Goal: Find specific page/section: Find specific page/section

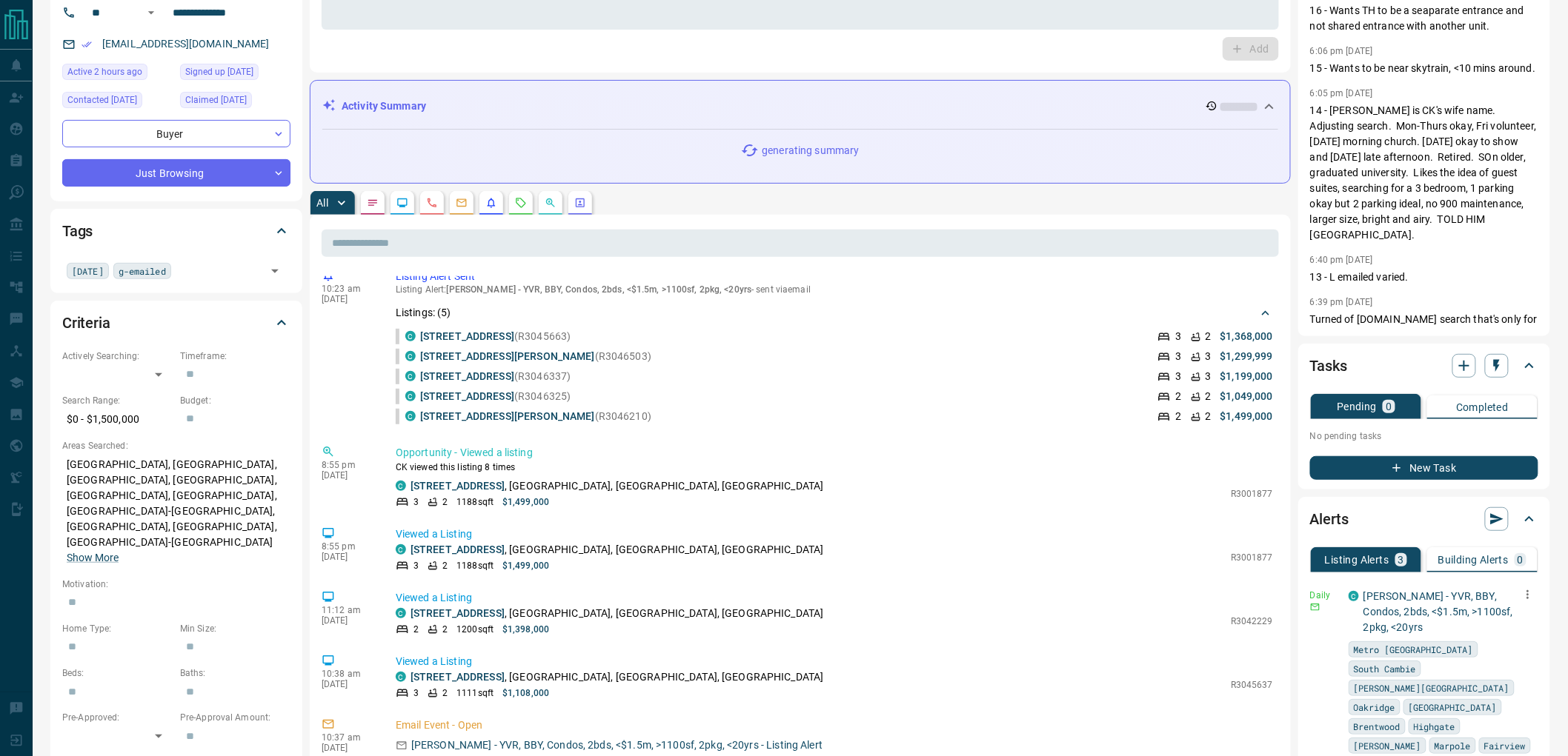
scroll to position [329, 0]
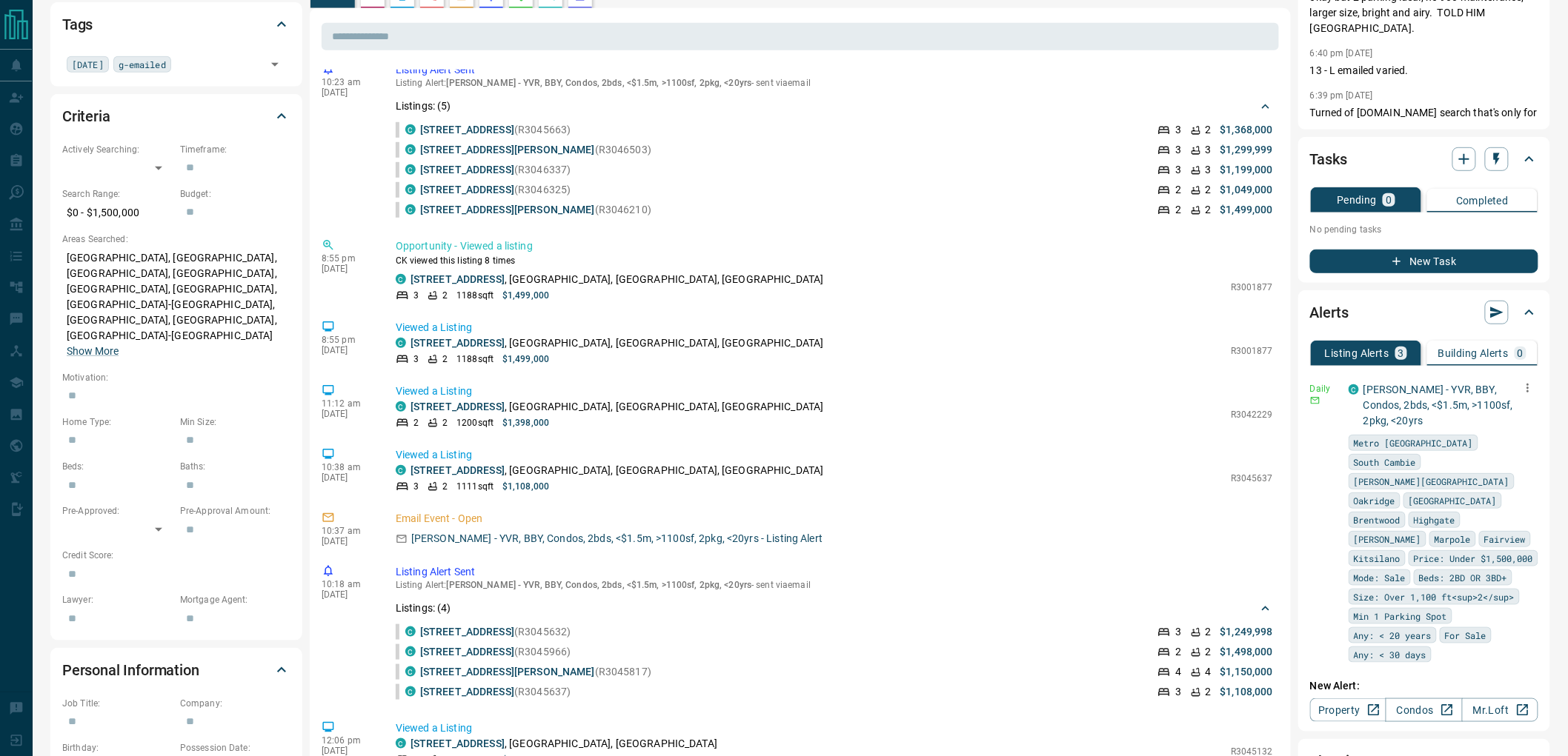
click at [1521, 387] on icon "button" at bounding box center [1527, 388] width 13 height 13
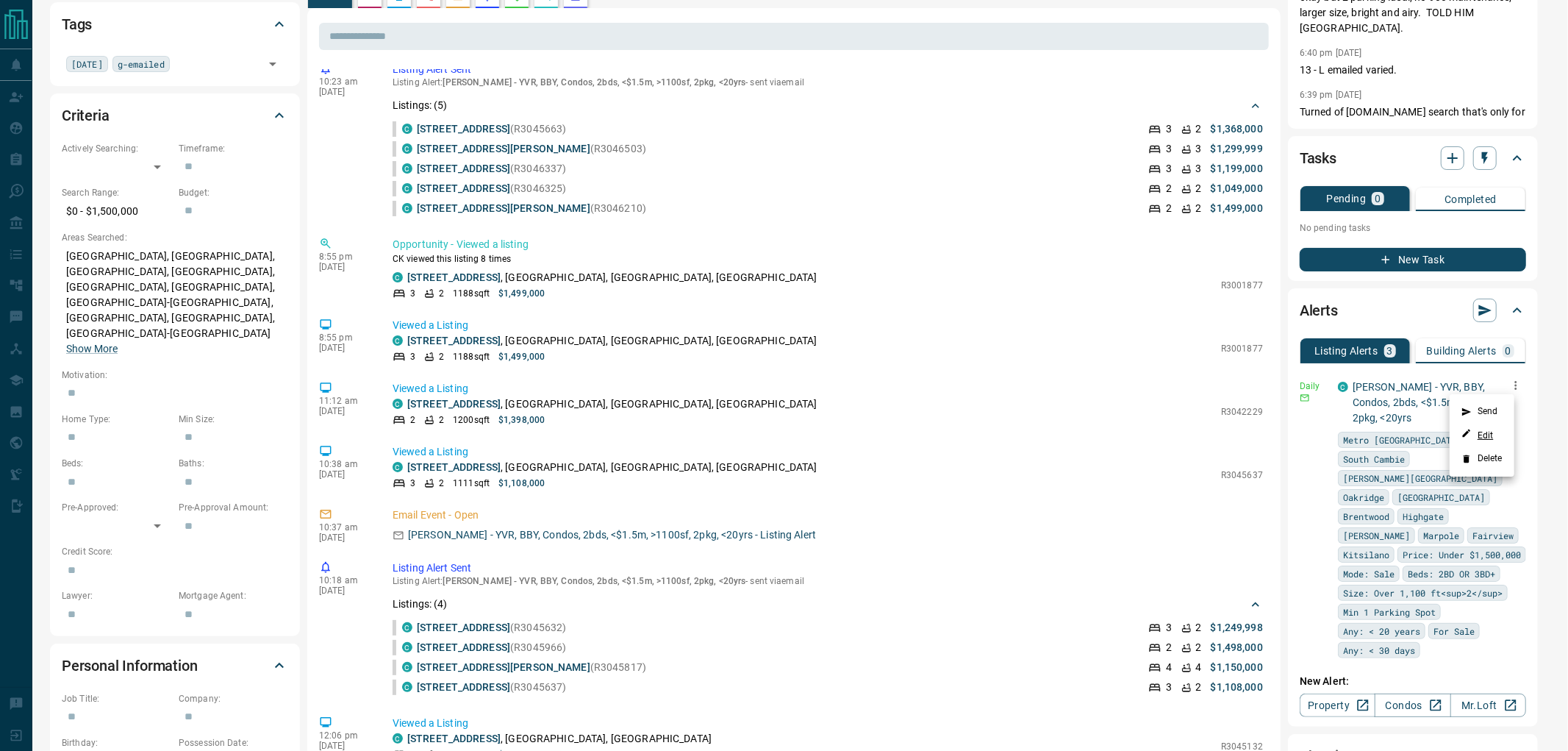
click at [1486, 429] on link "Edit" at bounding box center [1477, 435] width 32 height 14
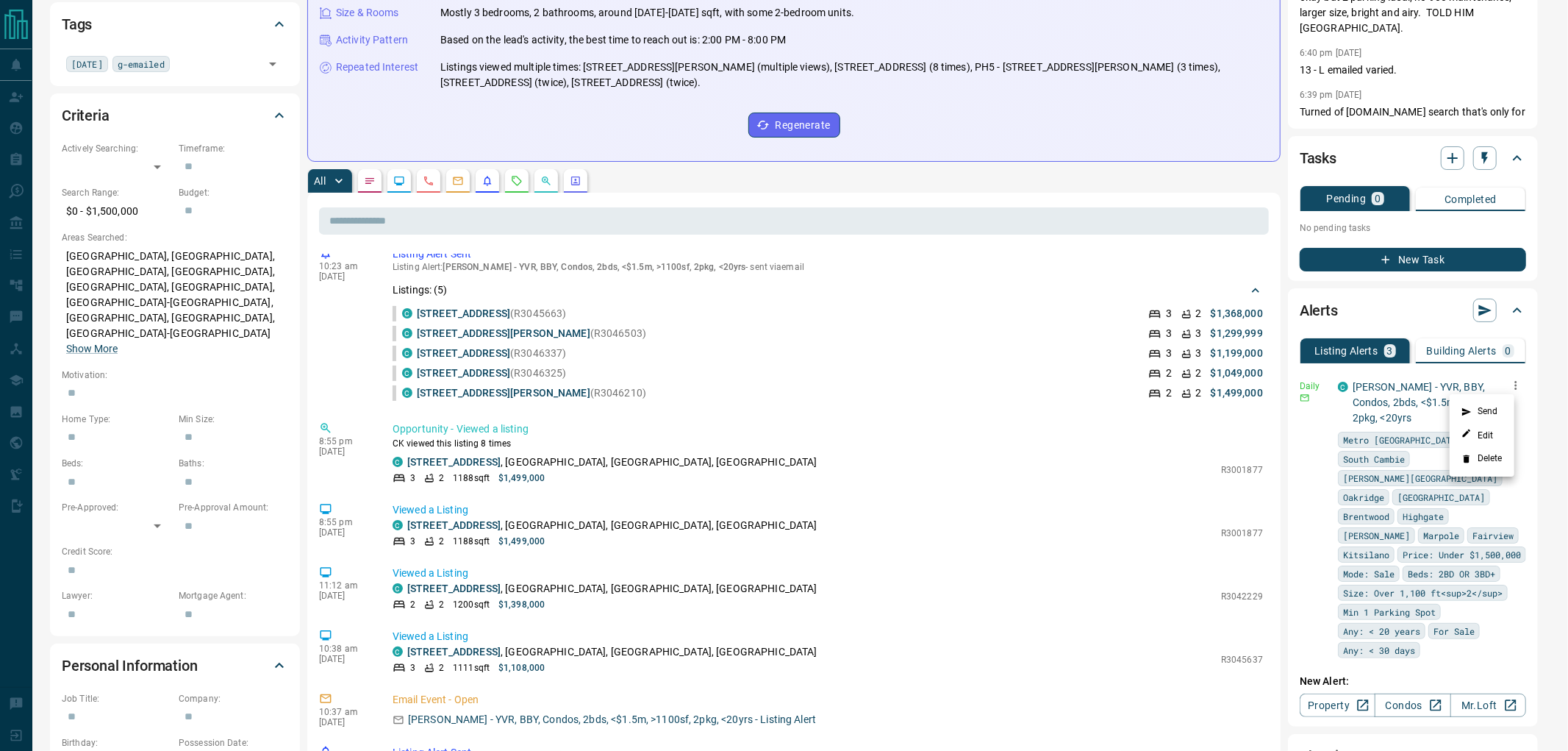
click at [1327, 519] on div at bounding box center [784, 376] width 1568 height 751
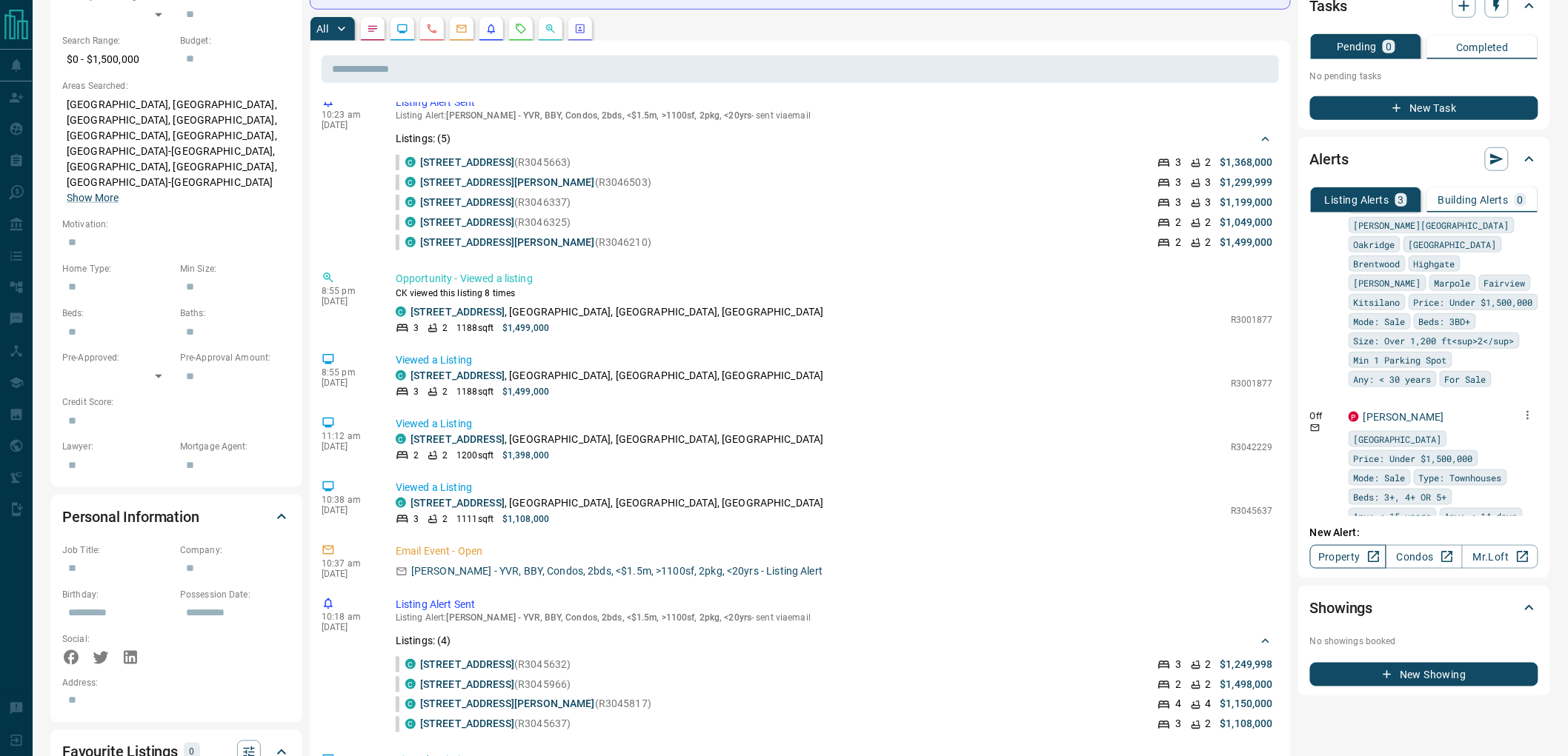
scroll to position [494, 0]
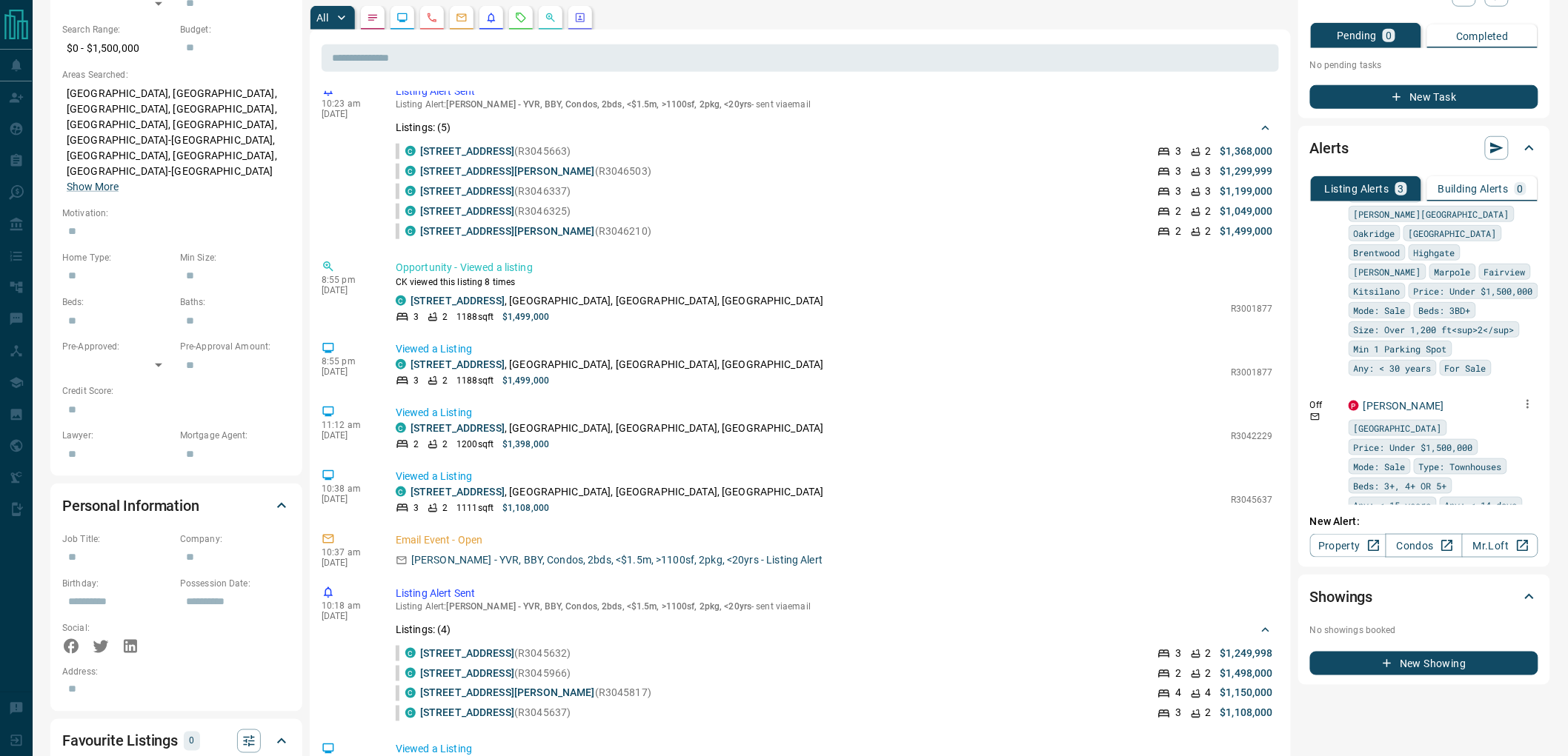
click at [1521, 397] on icon "button" at bounding box center [1527, 403] width 13 height 13
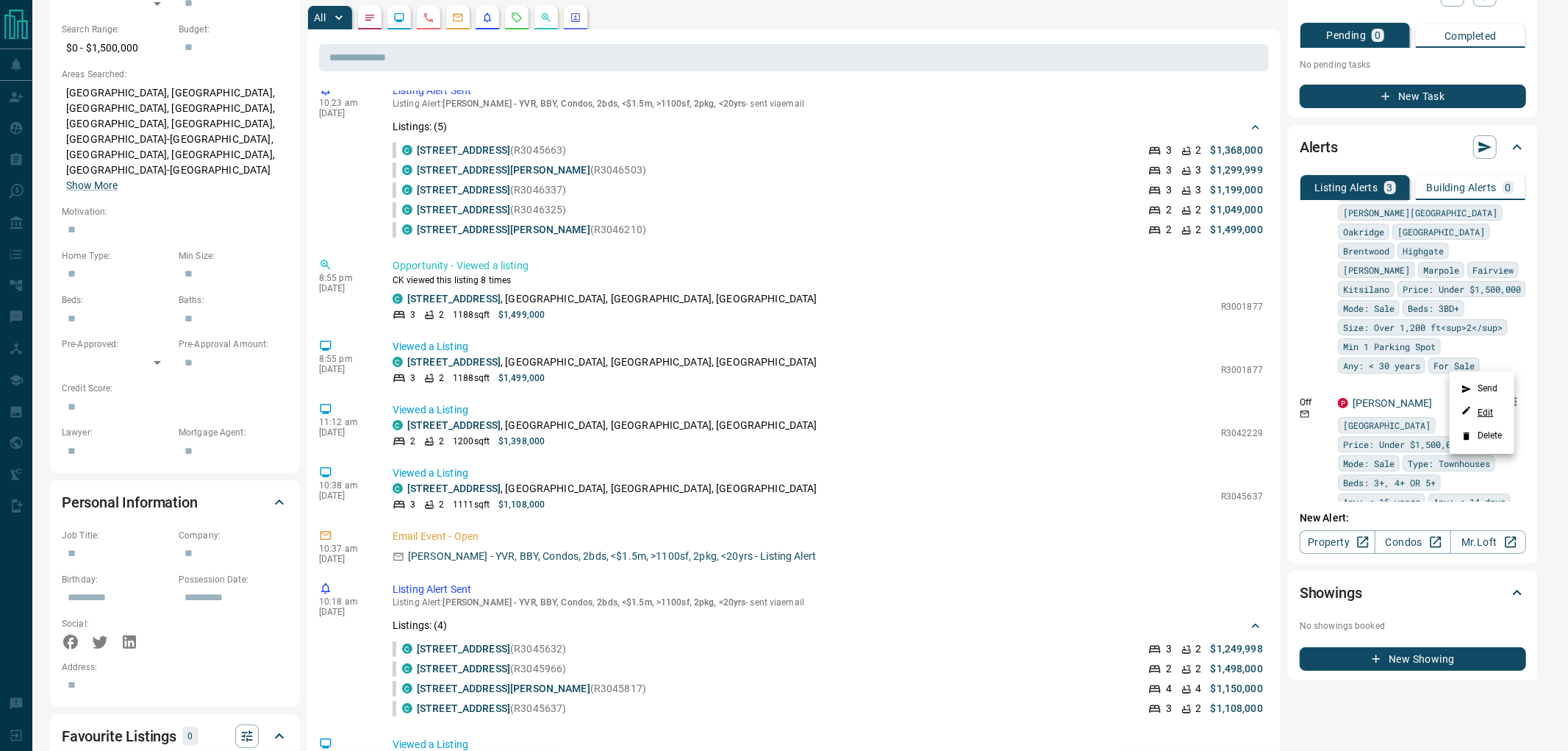
click at [1488, 409] on link "Edit" at bounding box center [1477, 412] width 32 height 14
click at [916, 310] on div at bounding box center [784, 376] width 1568 height 751
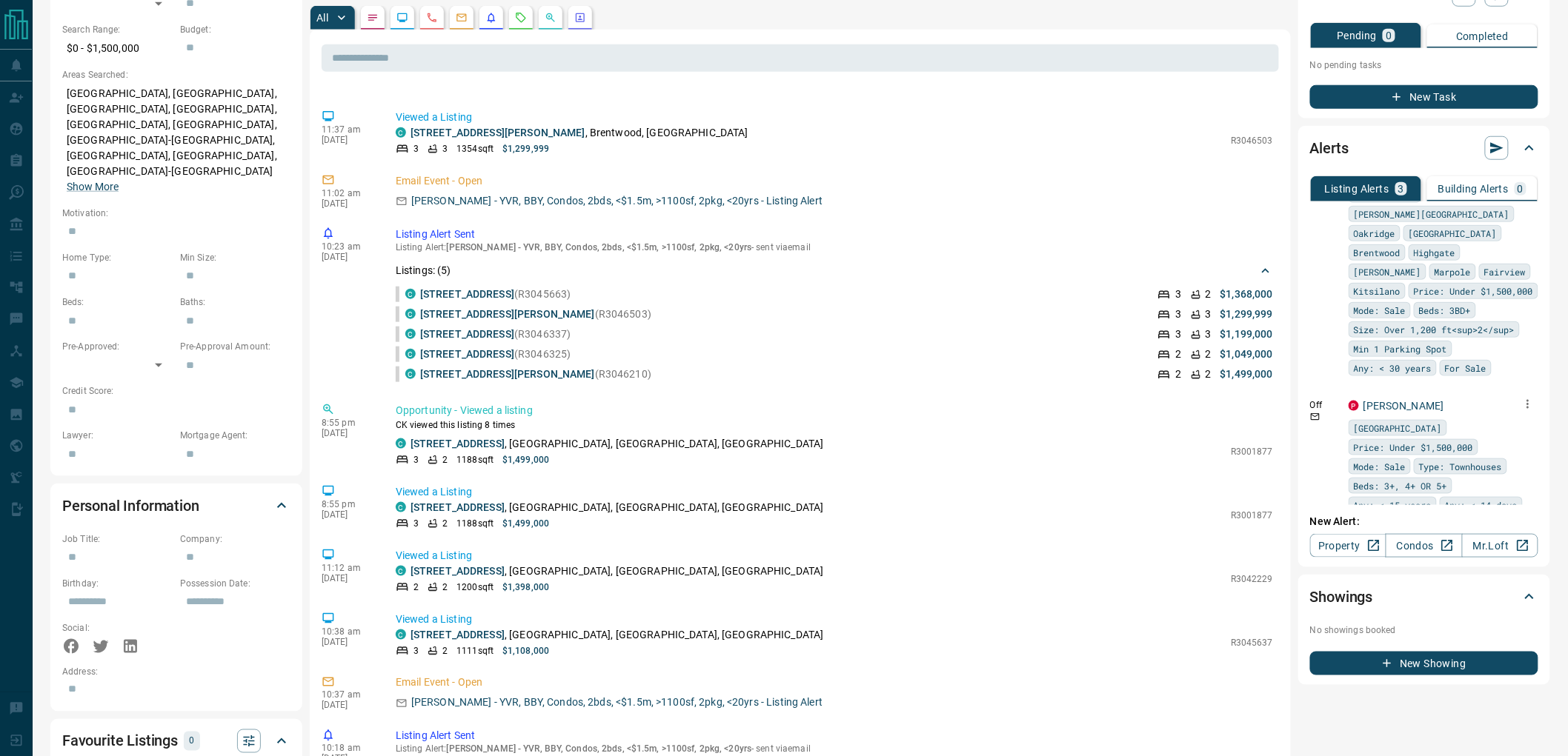
scroll to position [164, 0]
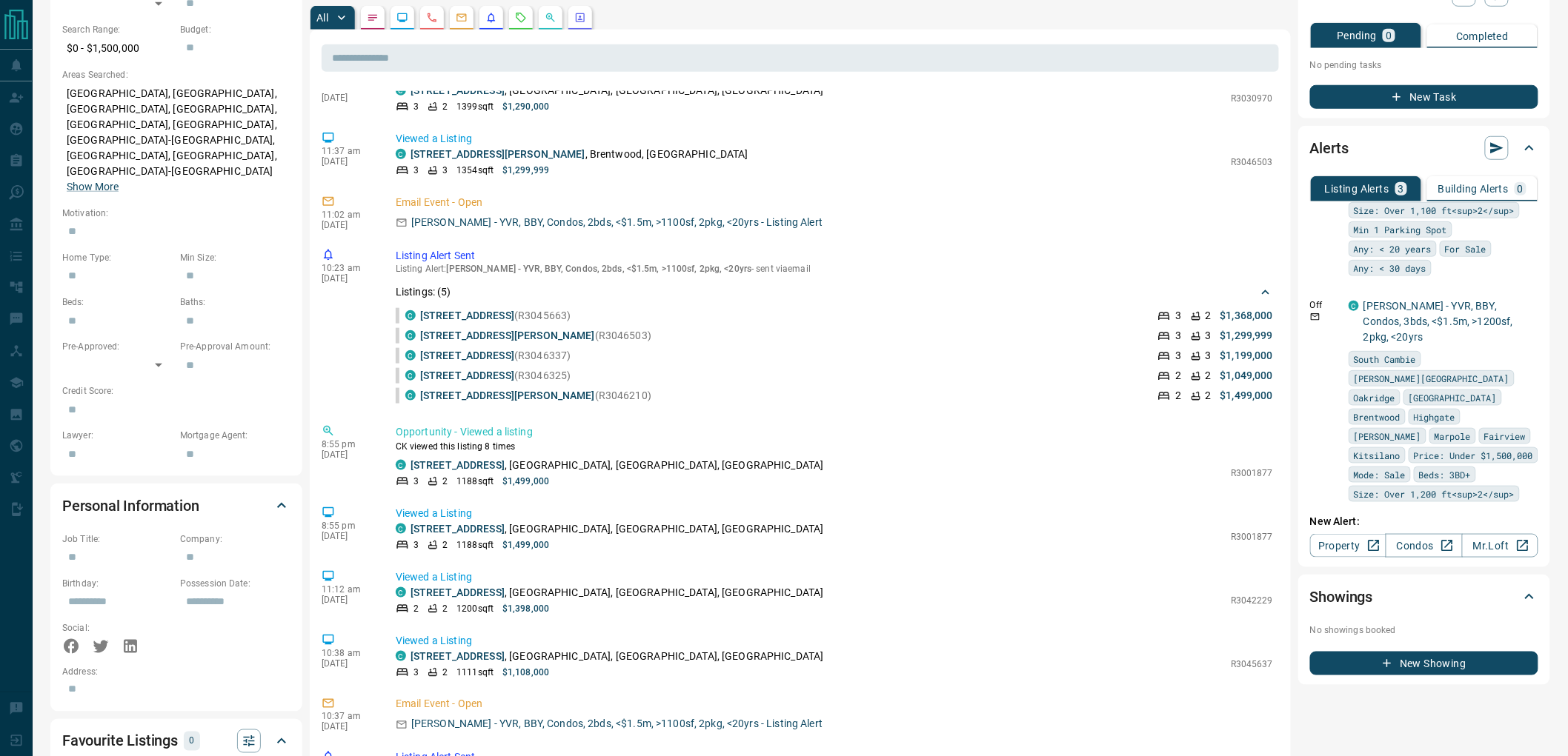
click at [1420, 390] on span "[GEOGRAPHIC_DATA]" at bounding box center [1452, 397] width 88 height 15
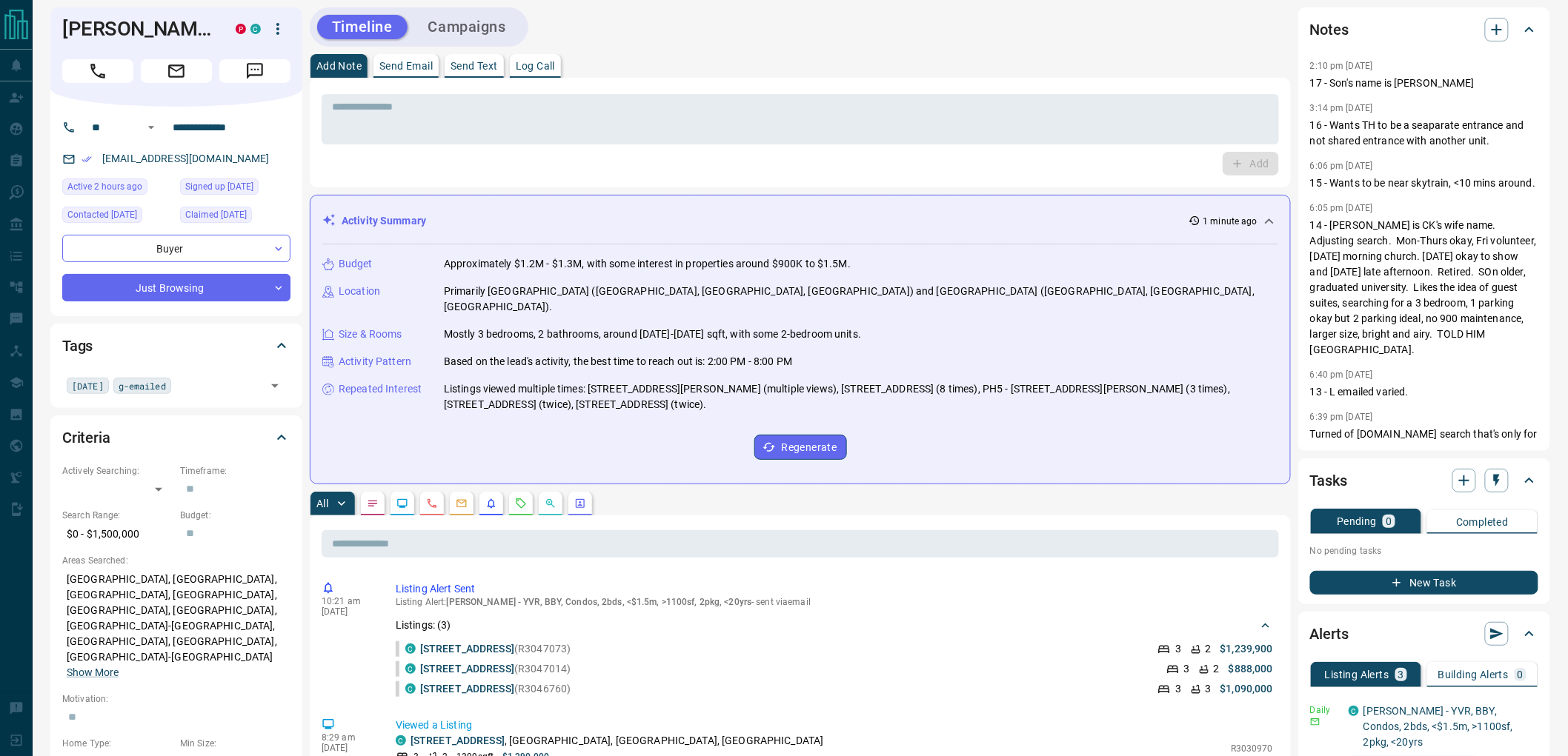
scroll to position [0, 0]
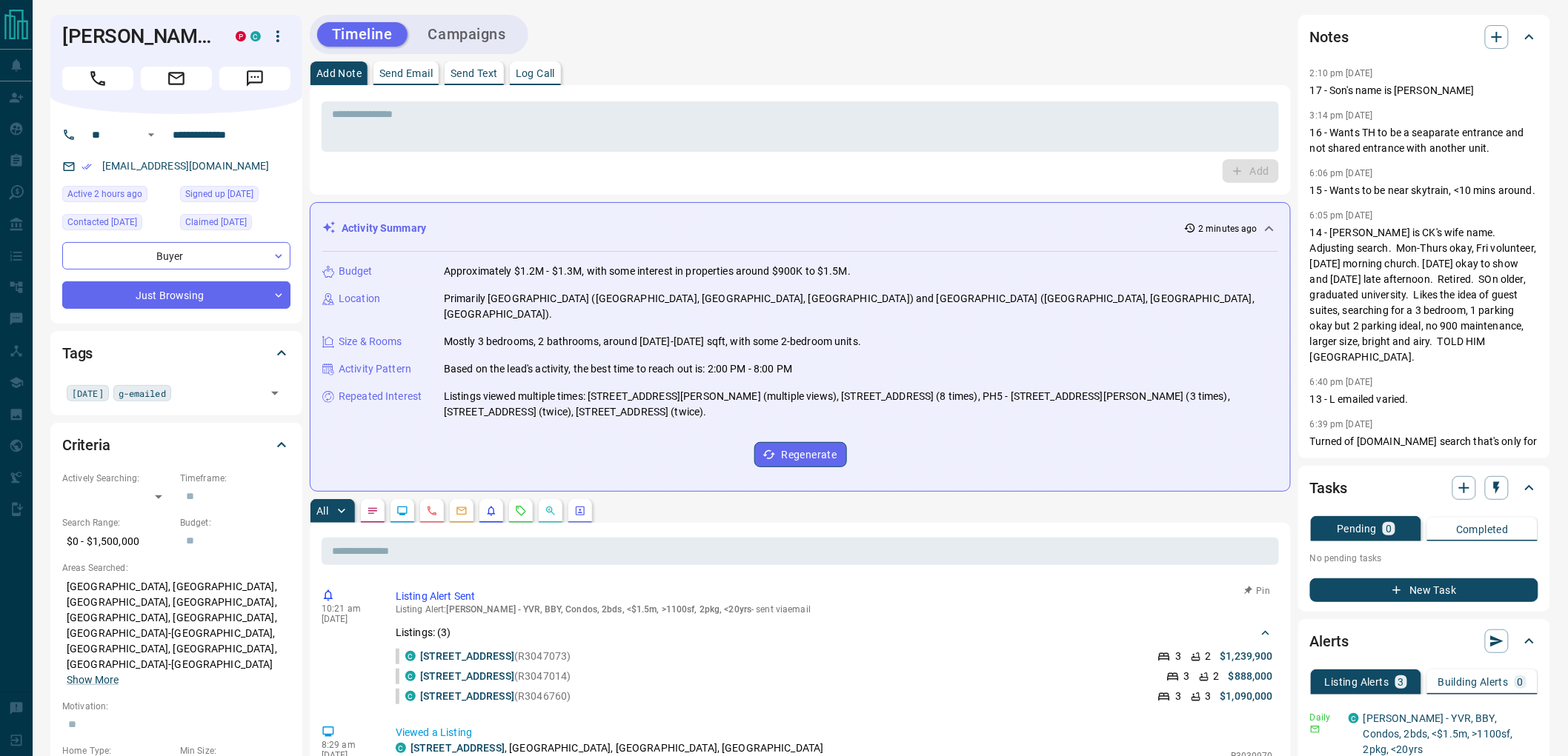
click at [1260, 648] on p "$1,239,900" at bounding box center [1247, 656] width 53 height 16
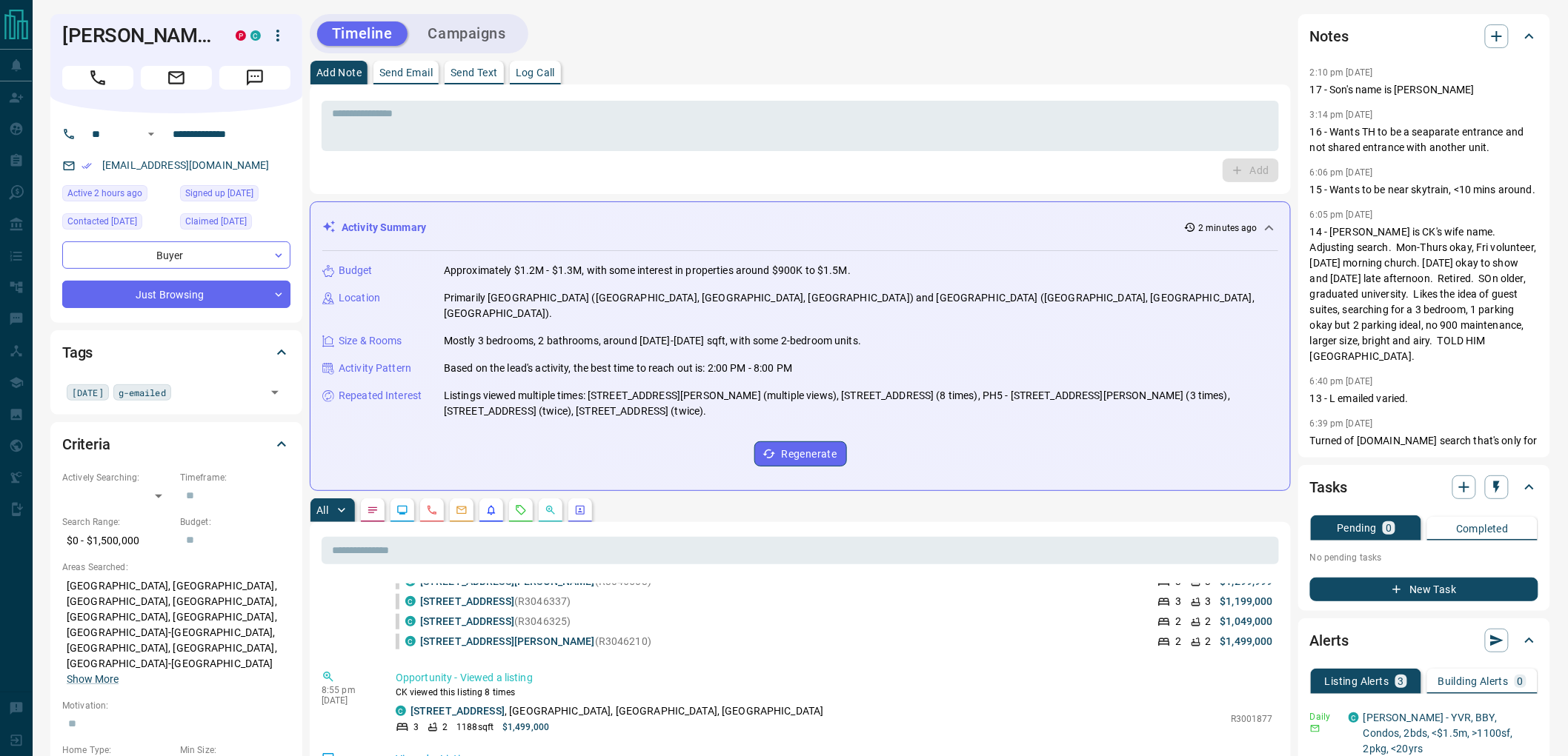
scroll to position [247, 0]
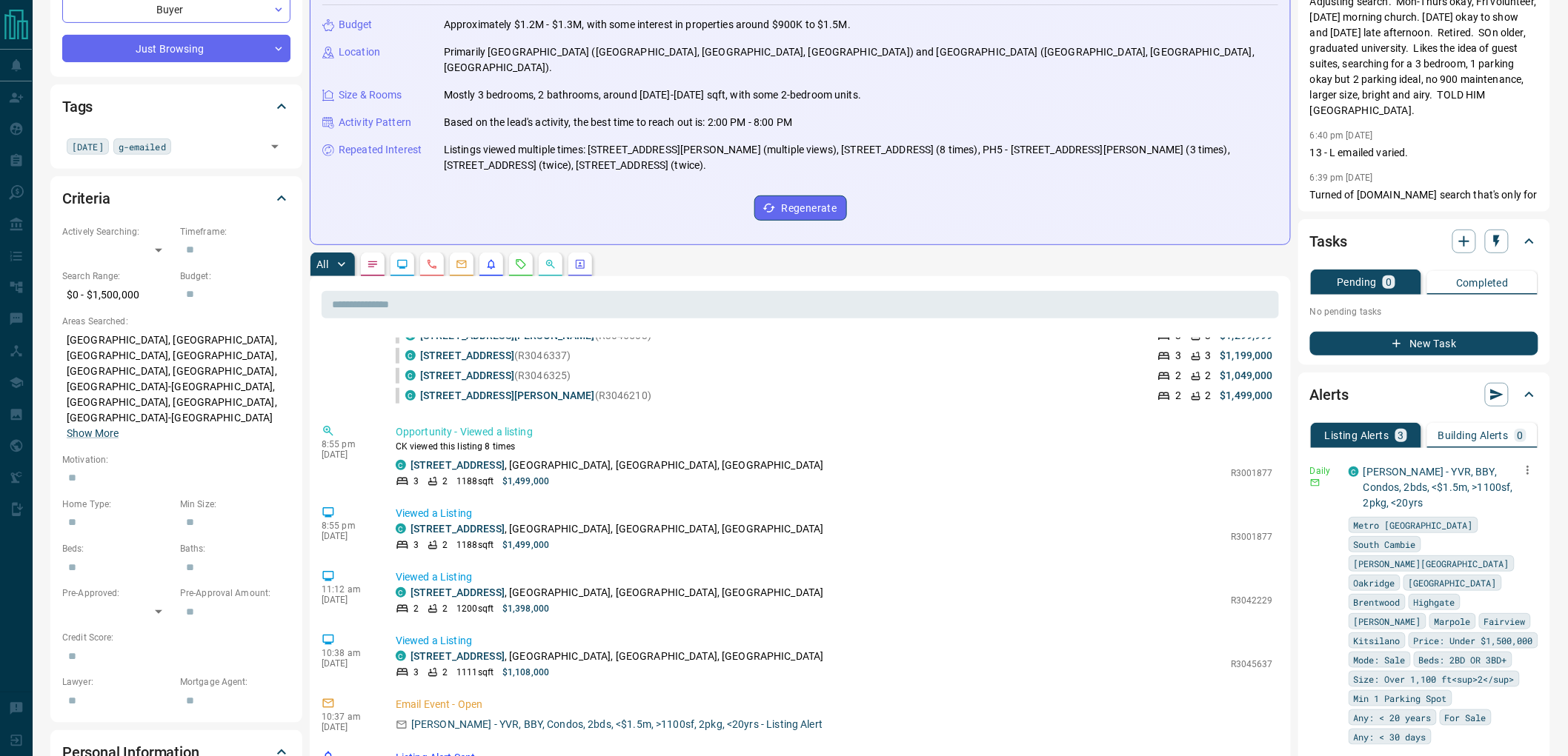
click at [1521, 465] on icon "button" at bounding box center [1527, 470] width 13 height 13
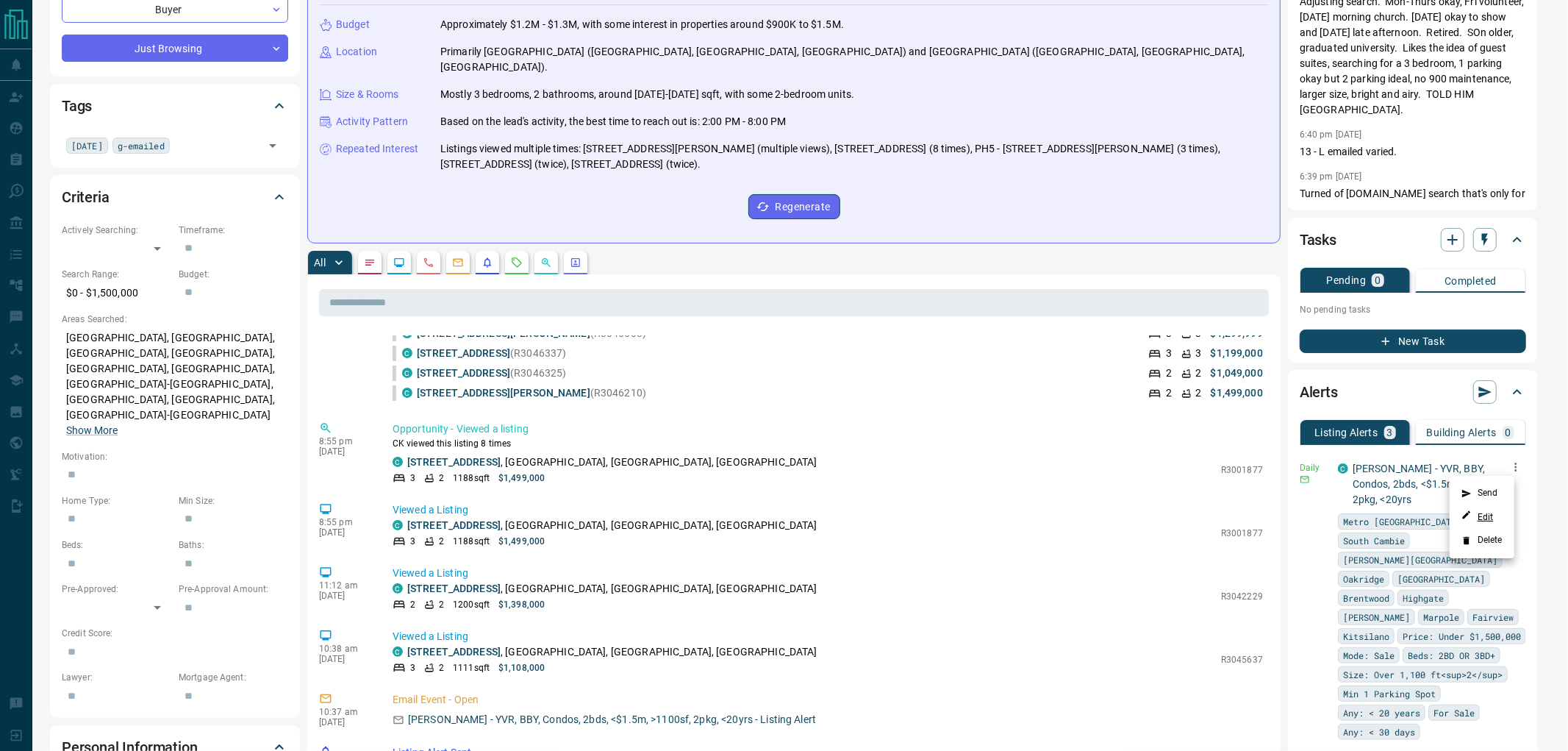
click at [1491, 515] on link "Edit" at bounding box center [1477, 516] width 32 height 14
click at [1011, 390] on div at bounding box center [784, 376] width 1568 height 751
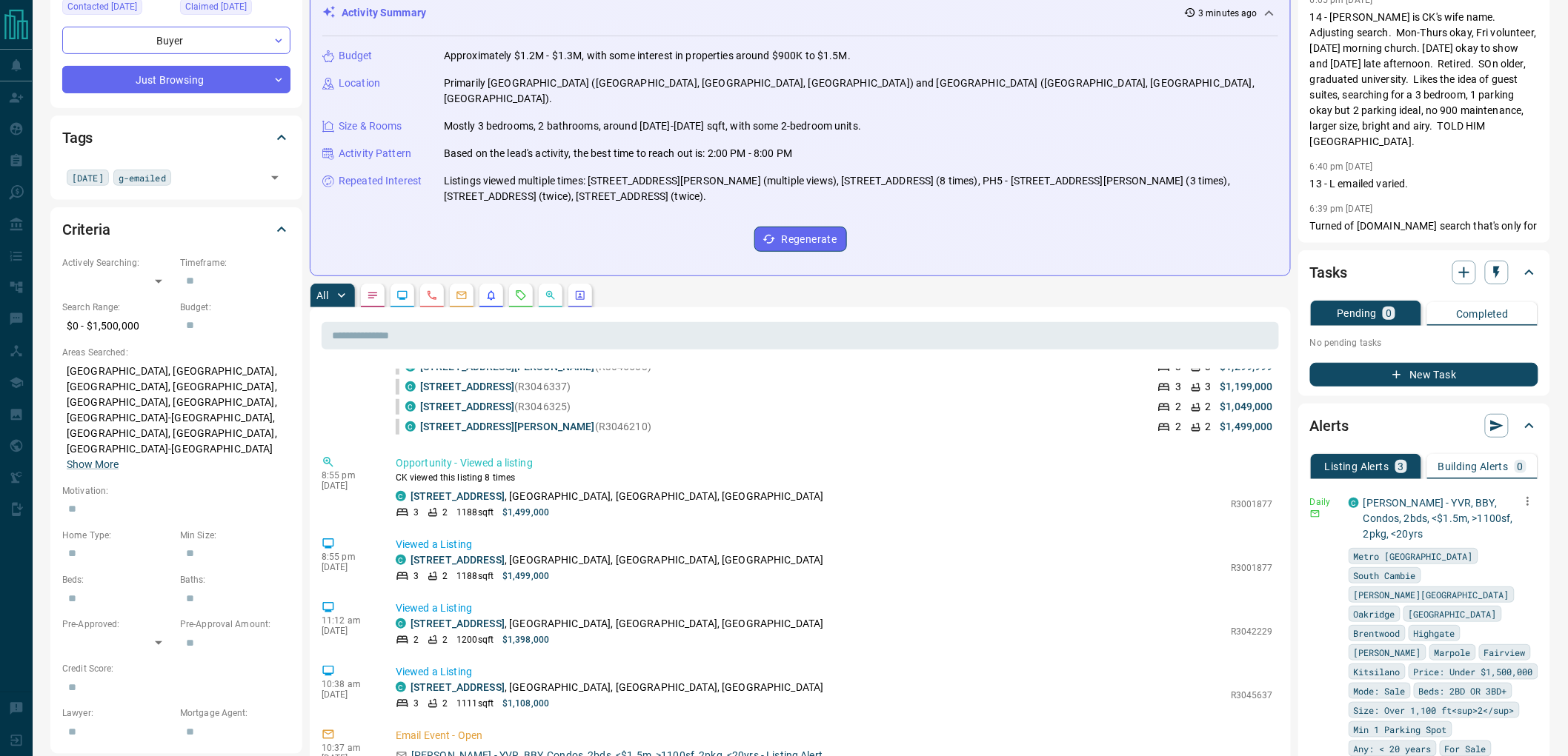
scroll to position [0, 0]
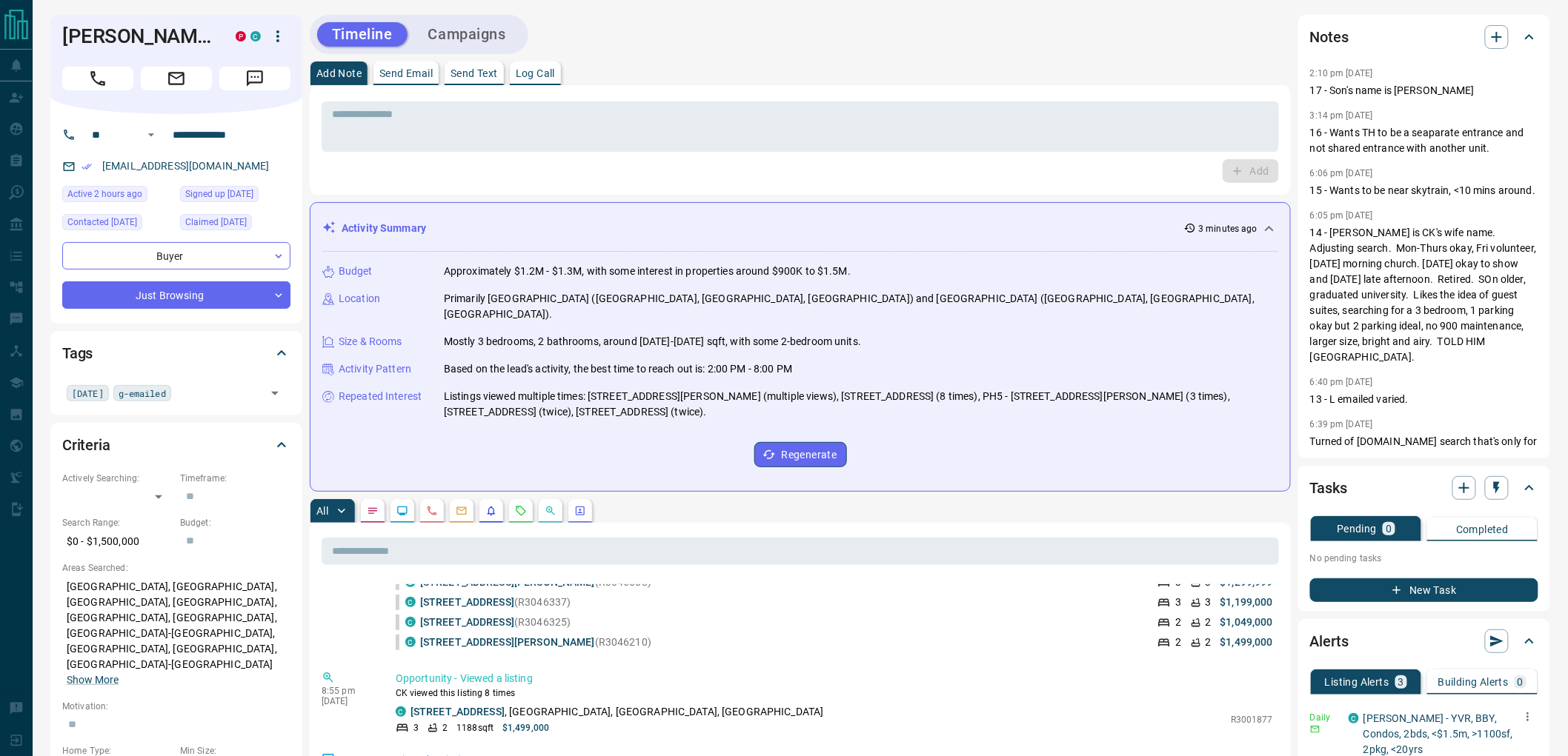
click at [65, 22] on div "[PERSON_NAME] P C" at bounding box center [177, 64] width 252 height 99
drag, startPoint x: 67, startPoint y: 24, endPoint x: 111, endPoint y: 24, distance: 44.0
click at [111, 24] on h1 "[PERSON_NAME]" at bounding box center [137, 36] width 151 height 24
copy h1 "[PERSON_NAME]"
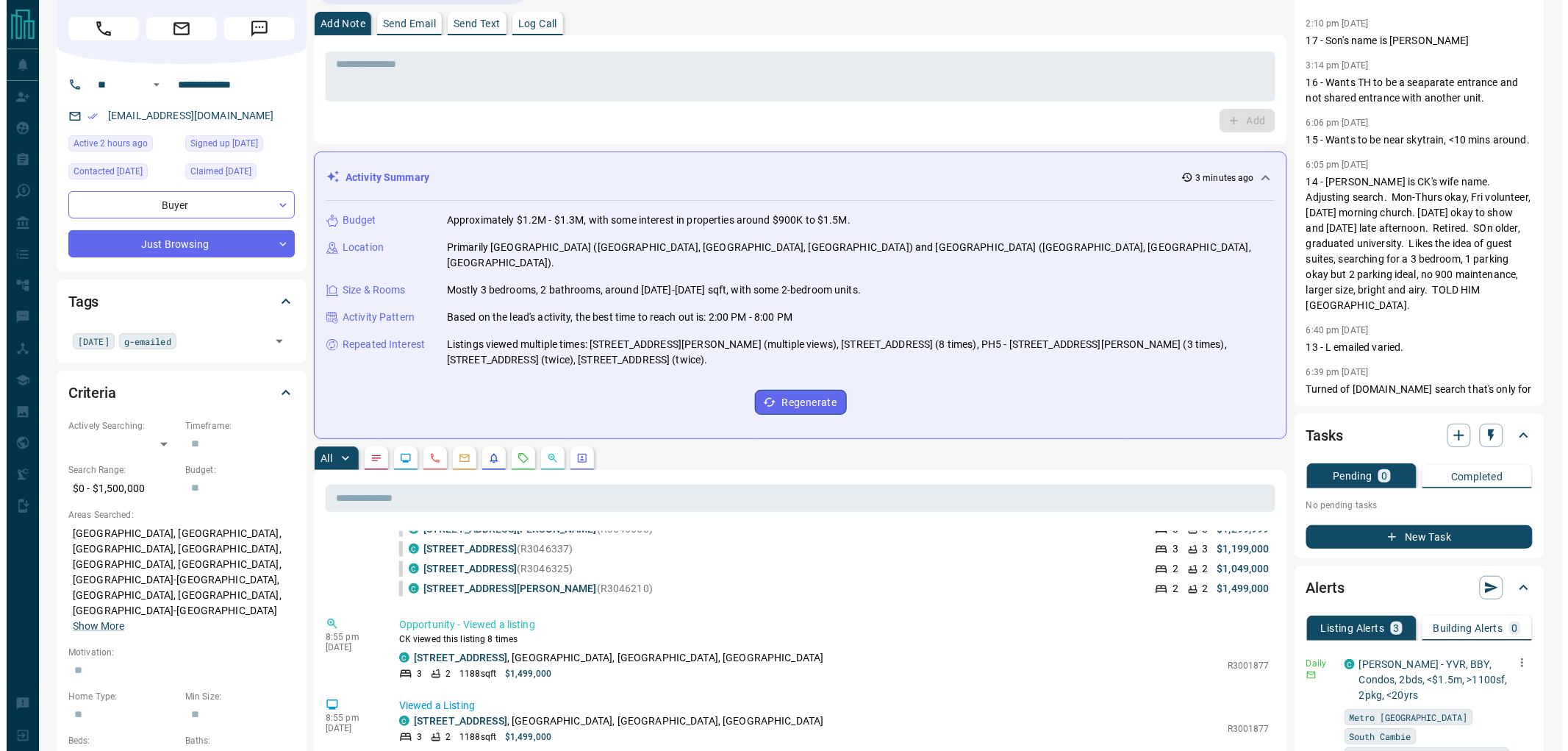
scroll to position [245, 0]
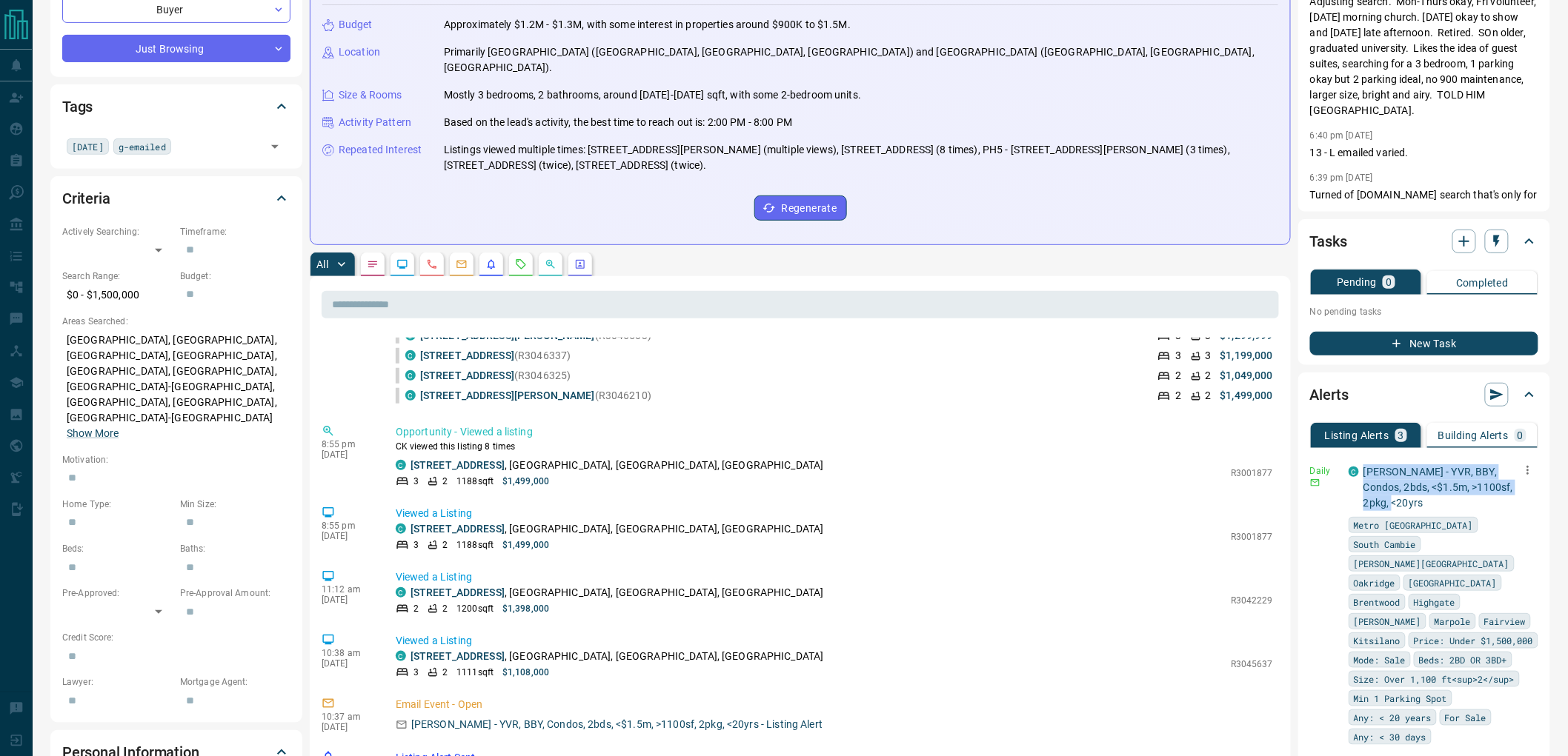
drag, startPoint x: 1394, startPoint y: 499, endPoint x: 1361, endPoint y: 471, distance: 43.3
click at [1360, 471] on div "C [PERSON_NAME] - YVR, BBY, Condos, 2bds, <$1.5m, >1100sf, 2pkg, <20yrs" at bounding box center [1443, 487] width 190 height 46
copy link "[PERSON_NAME] - YVR, BBY, Condos, 2bds, <$1.5m, >1100sf, 2pkg, <20yrs"
click at [1476, 500] on p "[PERSON_NAME] - YVR, BBY, Condos, 2bds, <$1.5m, >1100sf, 2pkg, <20yrs" at bounding box center [1445, 487] width 164 height 46
click at [1521, 466] on icon "button" at bounding box center [1527, 470] width 13 height 13
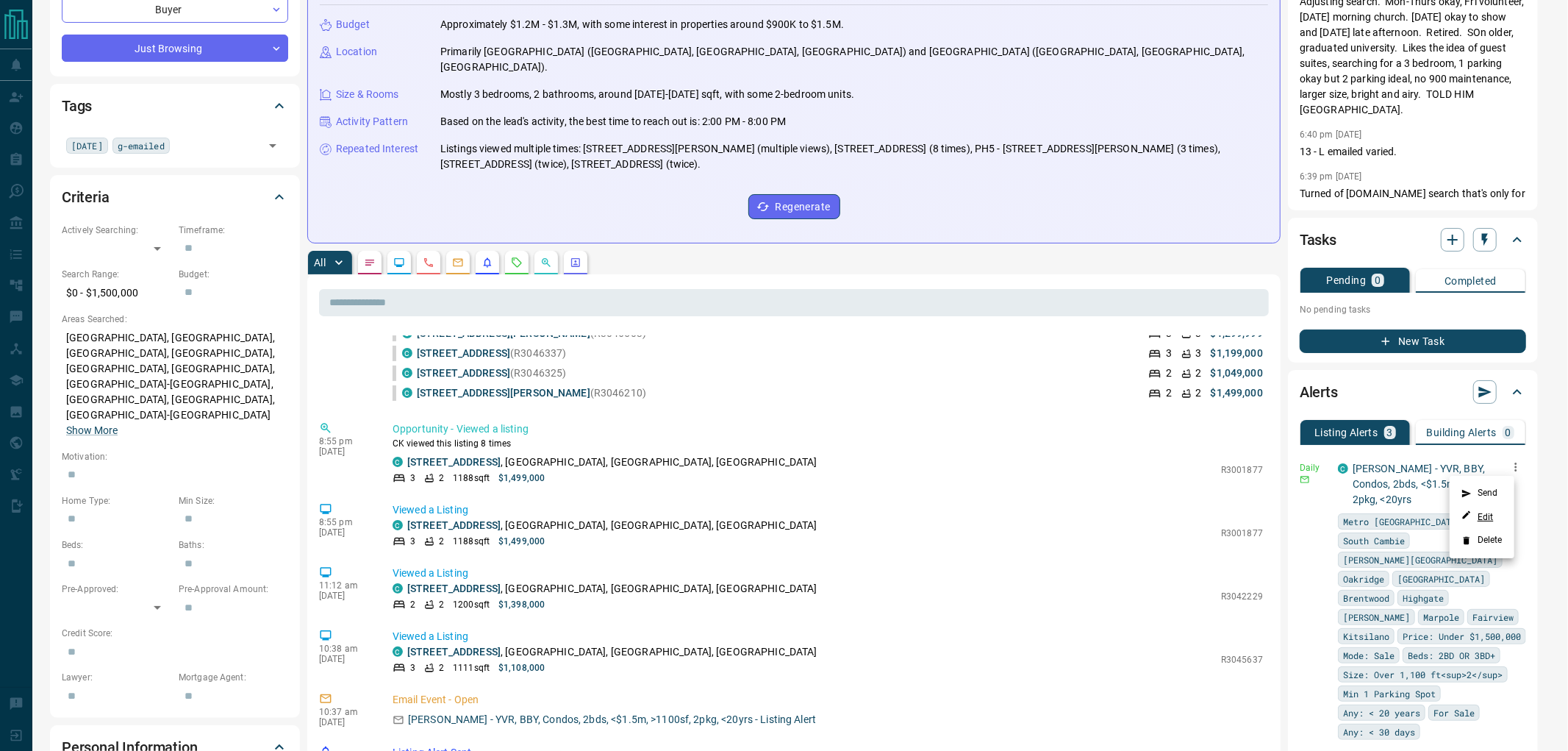
click at [1493, 514] on link "Edit" at bounding box center [1477, 516] width 32 height 14
